Goal: Task Accomplishment & Management: Complete application form

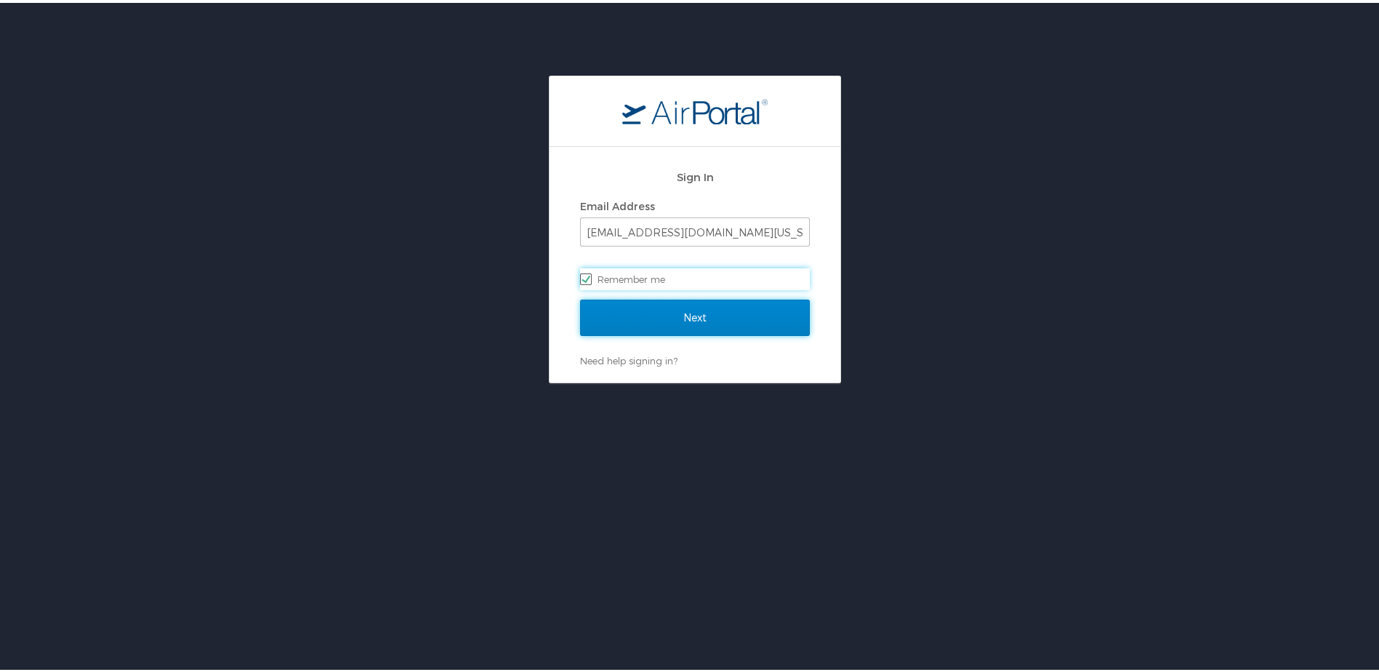
click at [669, 311] on input "Next" at bounding box center [695, 315] width 230 height 36
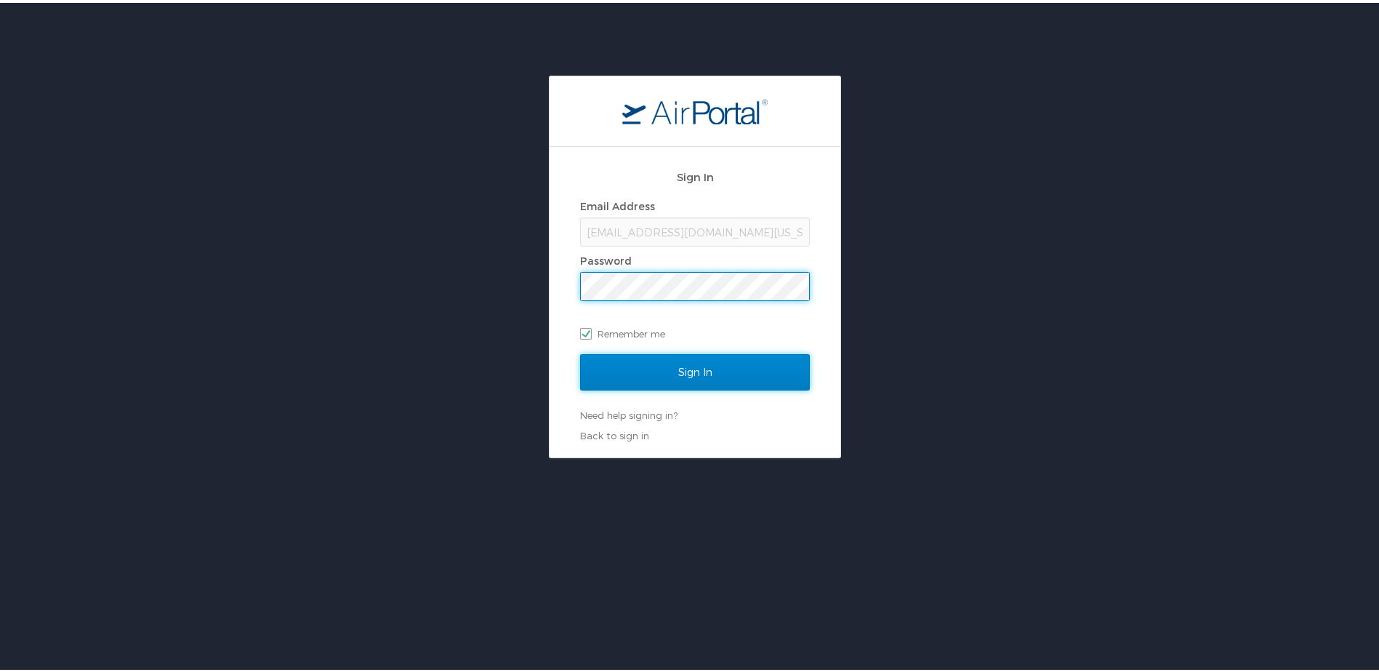
click at [664, 374] on input "Sign In" at bounding box center [695, 369] width 230 height 36
